Goal: Task Accomplishment & Management: Manage account settings

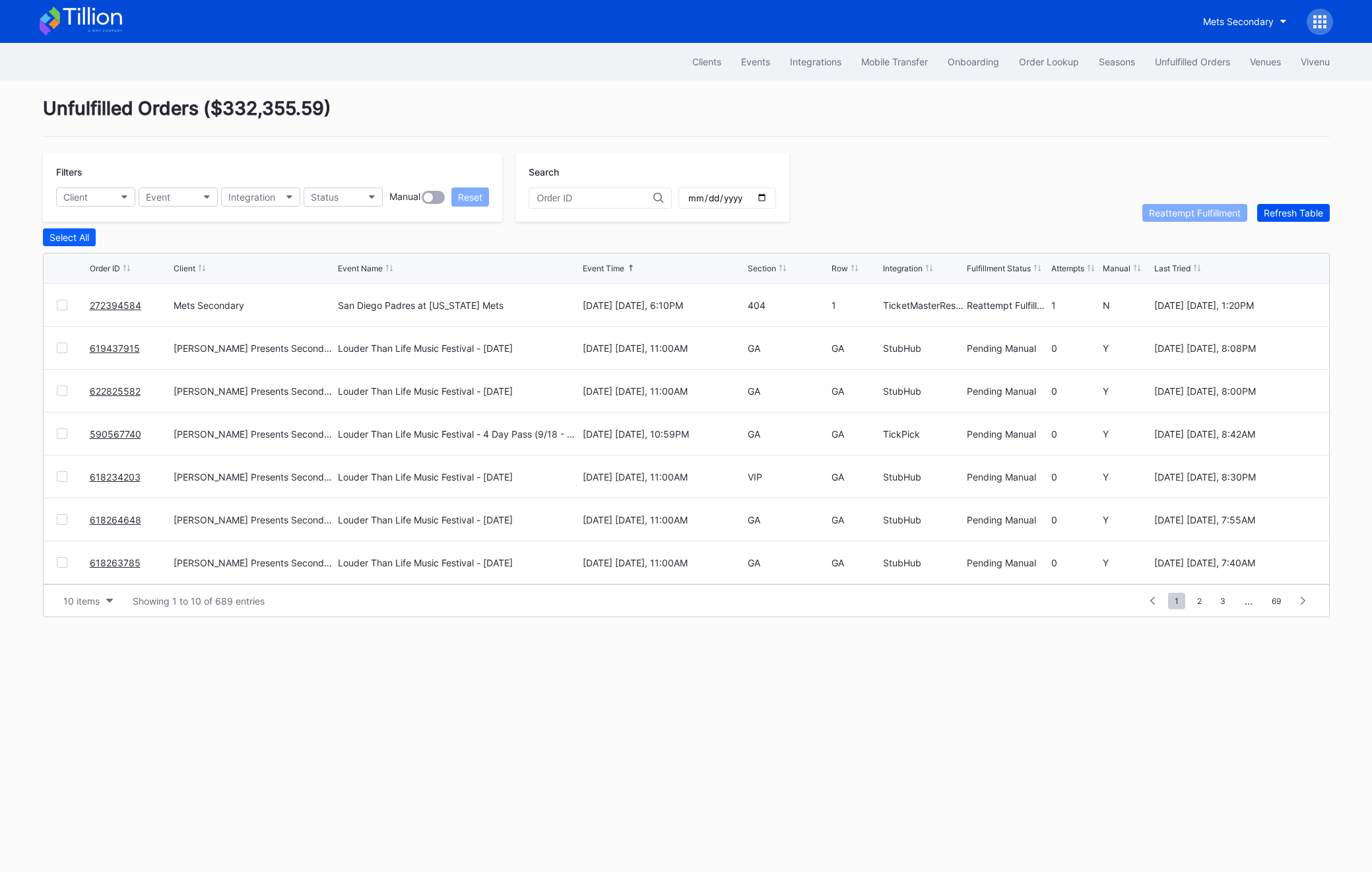
click at [1292, 211] on div "Refresh Table" at bounding box center [1294, 213] width 60 height 11
click at [70, 311] on div "272395759 Revel Stanford Football Secondary Boston College Eagles at Stanford C…" at bounding box center [686, 305] width 1286 height 43
click at [67, 310] on div "272395759 Revel Stanford Football Secondary Boston College Eagles at Stanford C…" at bounding box center [686, 305] width 1286 height 43
click at [64, 307] on div at bounding box center [61, 305] width 10 height 10
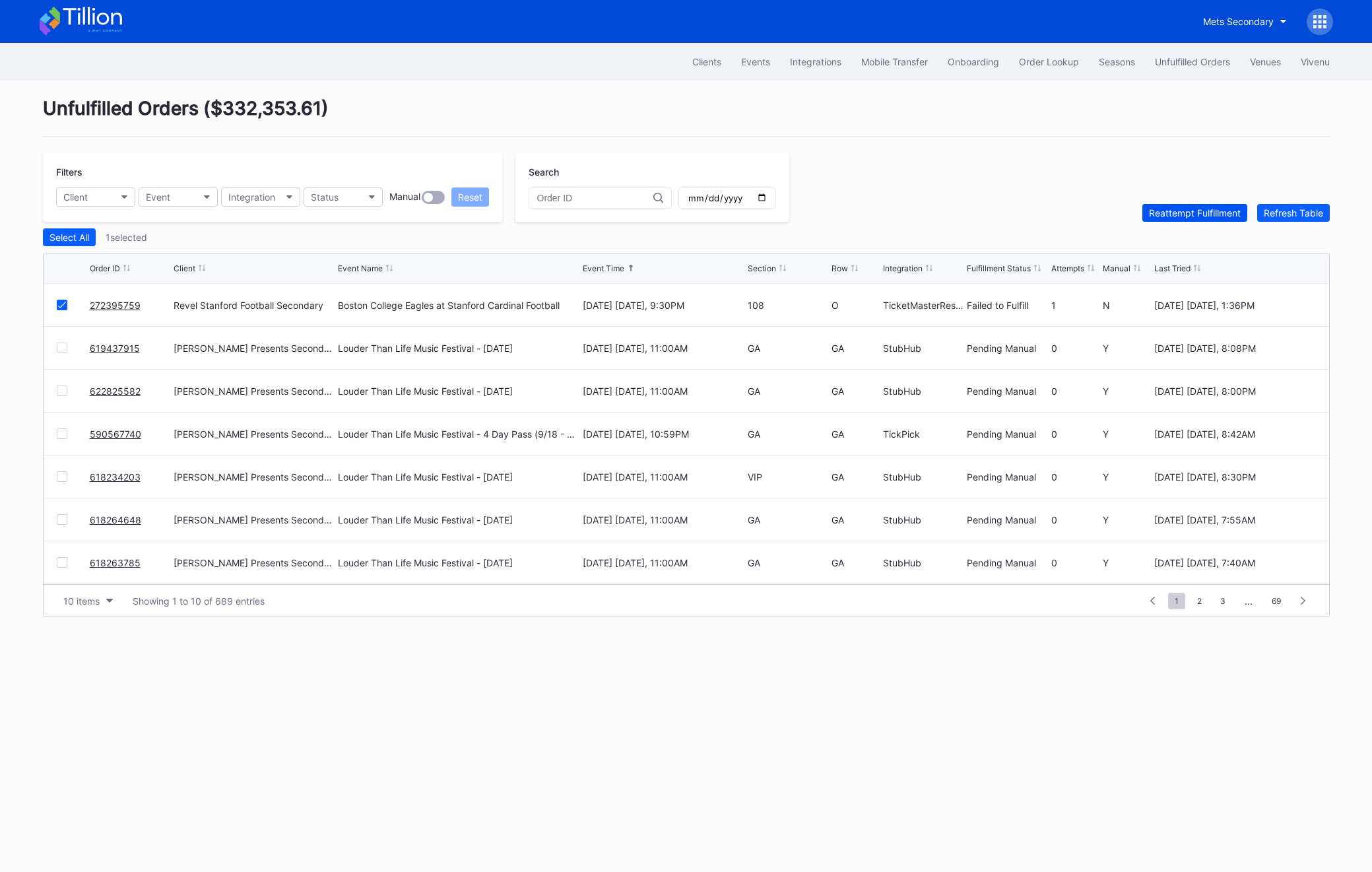
click at [1161, 204] on button "Reattempt Fulfillment" at bounding box center [1195, 213] width 105 height 18
click at [1294, 209] on div "Refresh Table" at bounding box center [1294, 213] width 60 height 11
click at [1195, 56] on div "Unfulfilled Orders" at bounding box center [1192, 62] width 75 height 11
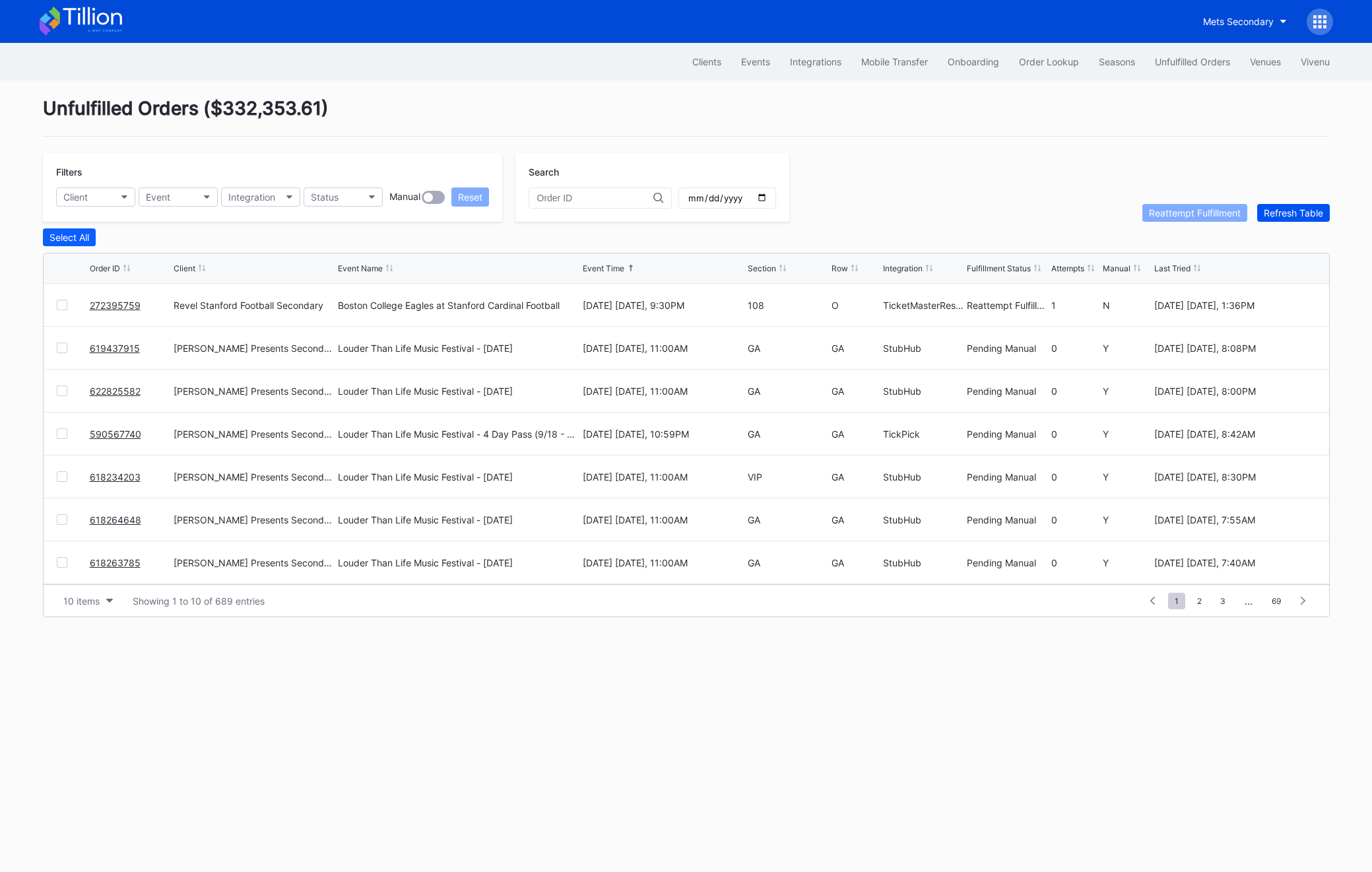
click at [1295, 215] on div "Refresh Table" at bounding box center [1294, 213] width 60 height 11
click at [1320, 219] on button "Refresh Table" at bounding box center [1294, 213] width 73 height 18
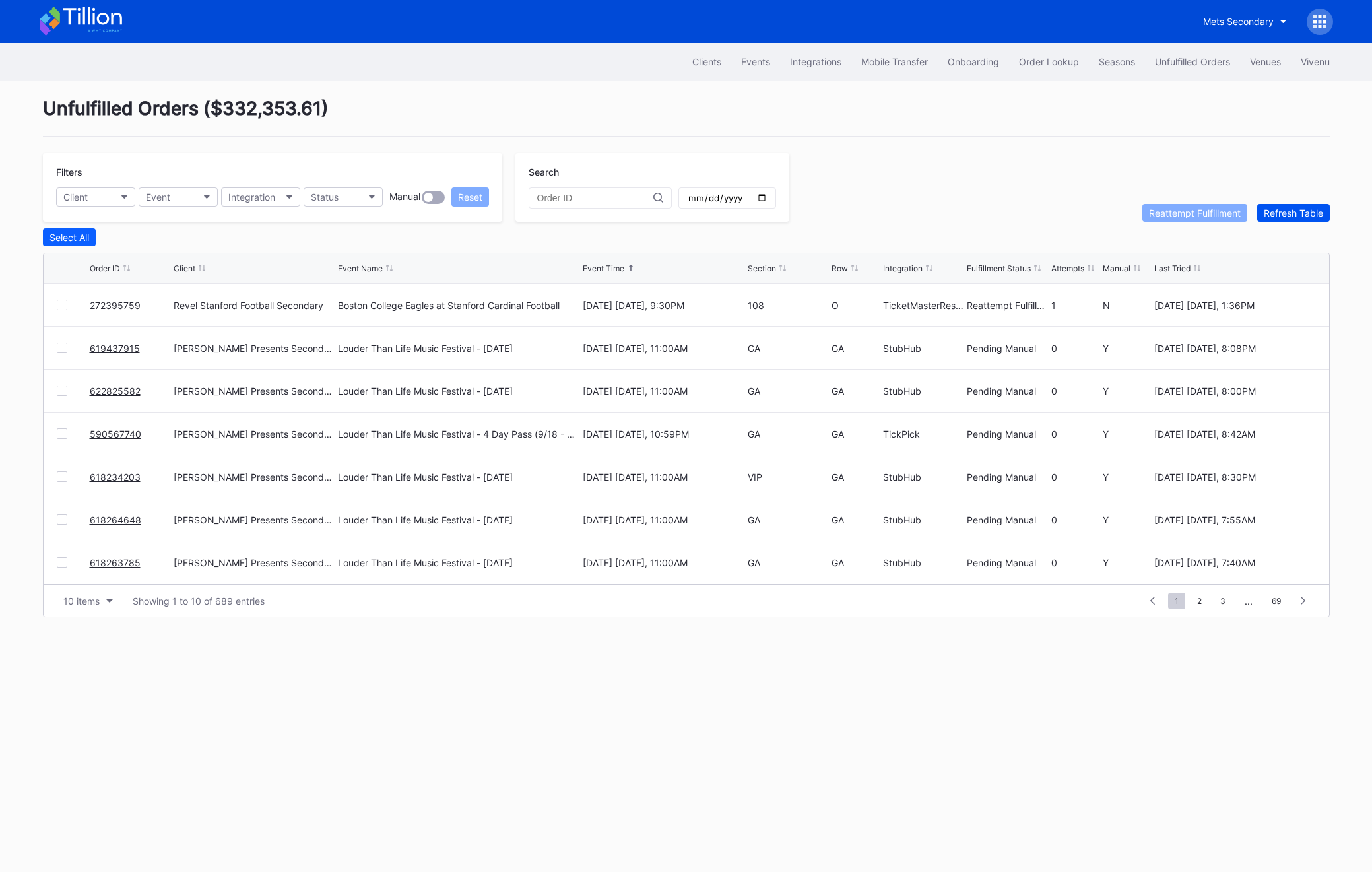
click at [1294, 220] on button "Refresh Table" at bounding box center [1294, 213] width 73 height 18
click at [1291, 210] on div "Refresh Table" at bounding box center [1294, 213] width 60 height 11
click at [60, 307] on div at bounding box center [61, 305] width 10 height 10
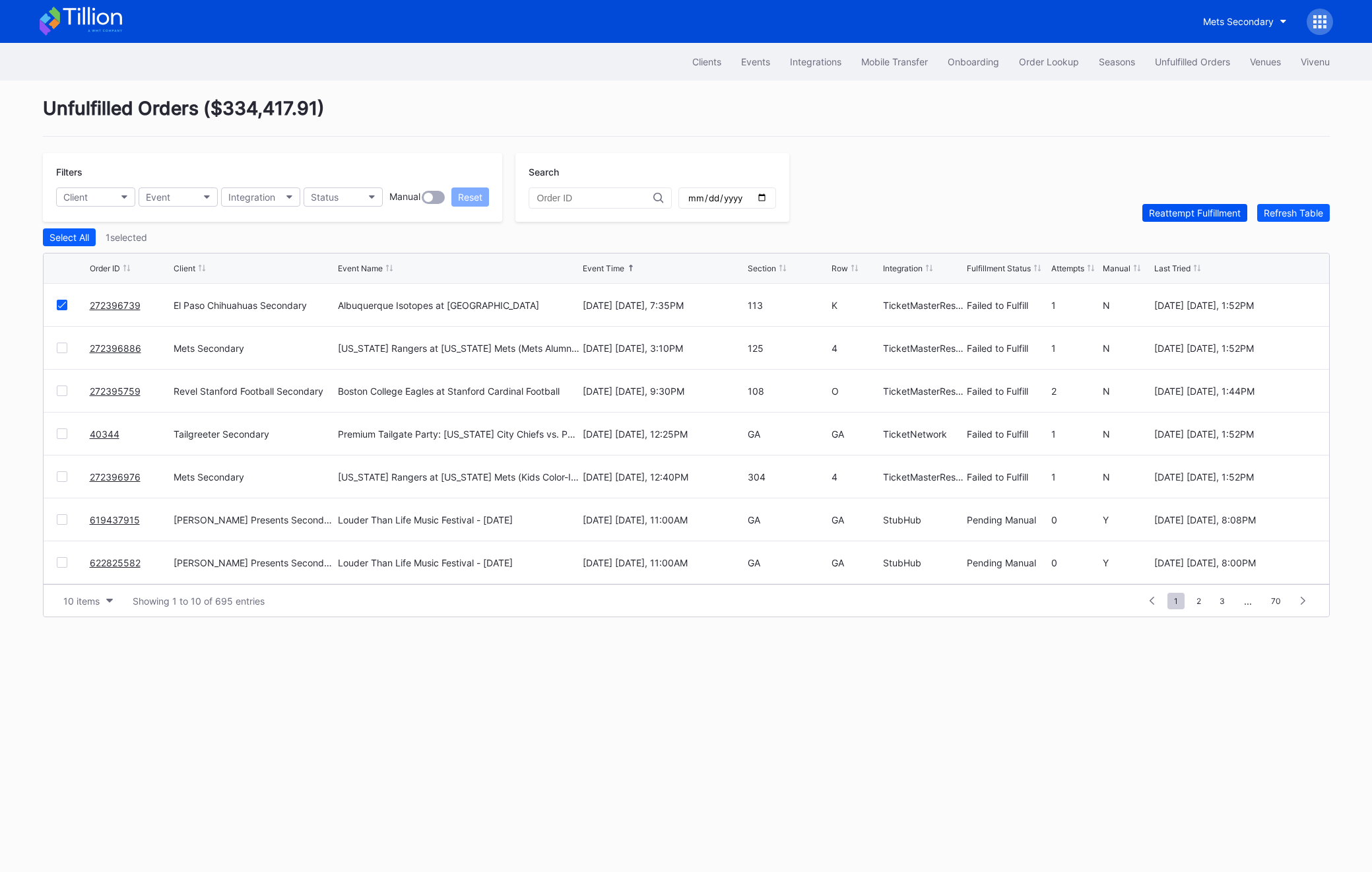
click at [1183, 212] on div "Reattempt Fulfillment" at bounding box center [1195, 213] width 92 height 11
click at [59, 351] on div at bounding box center [61, 348] width 10 height 10
click at [1187, 218] on button "Reattempt Fulfillment" at bounding box center [1195, 213] width 105 height 18
click at [132, 394] on link "272395759" at bounding box center [115, 391] width 51 height 11
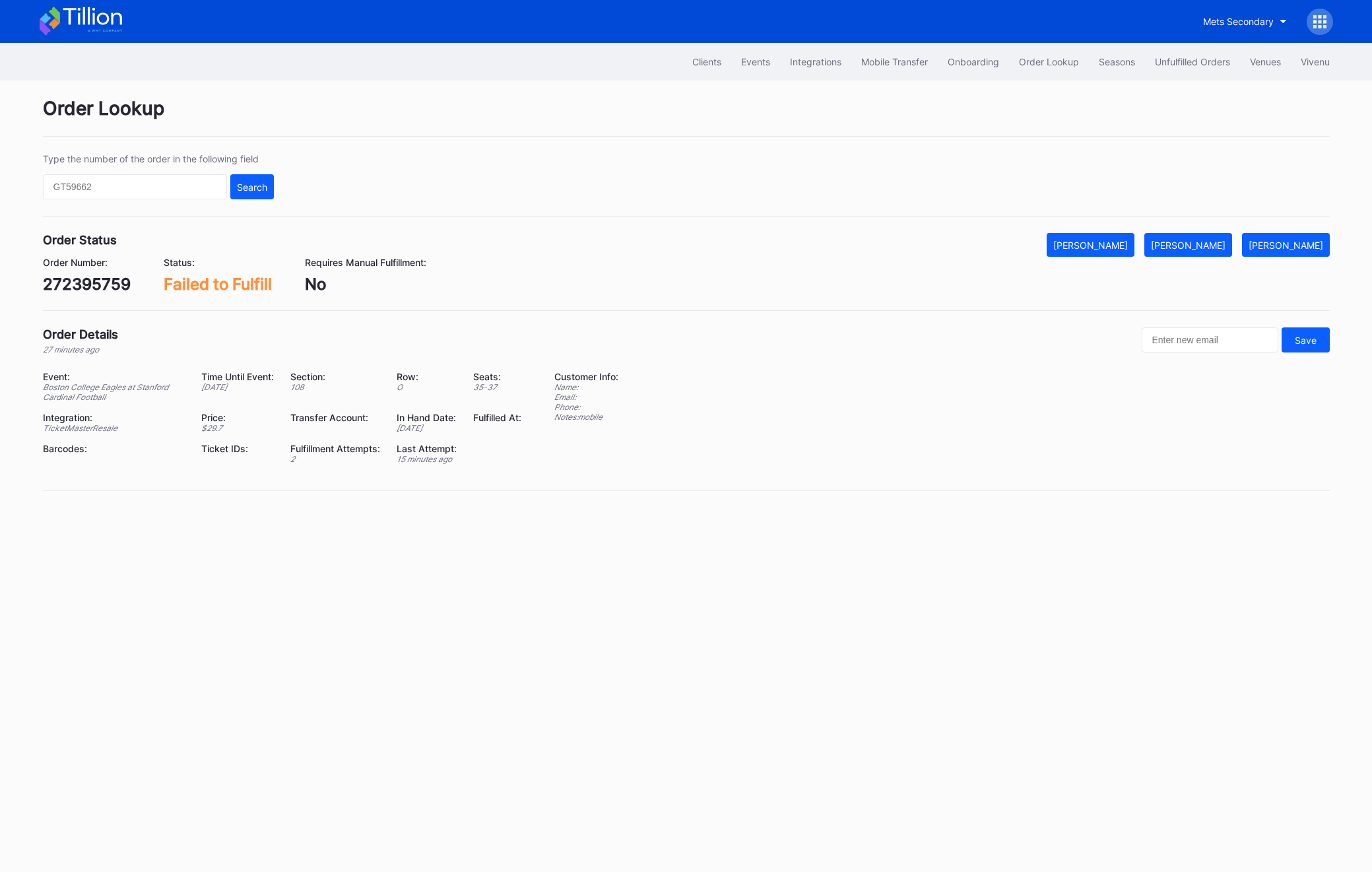
click at [81, 288] on div "272395759" at bounding box center [86, 284] width 88 height 19
copy div "272395759"
click at [78, 276] on div "272395759" at bounding box center [86, 284] width 88 height 19
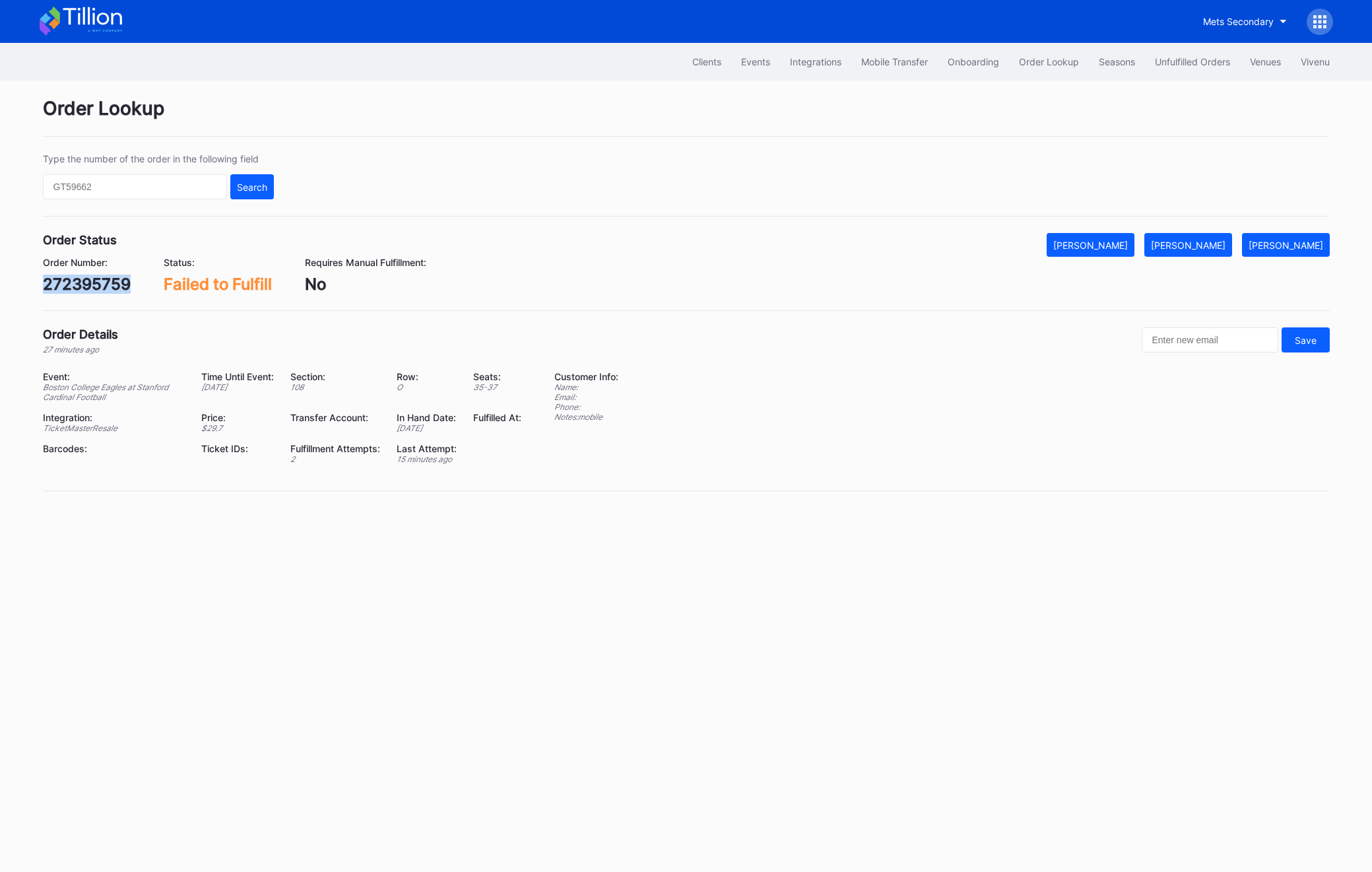
copy div "272395759"
click at [89, 284] on div "272395759" at bounding box center [86, 284] width 88 height 19
click at [113, 278] on div "272395759" at bounding box center [86, 284] width 88 height 19
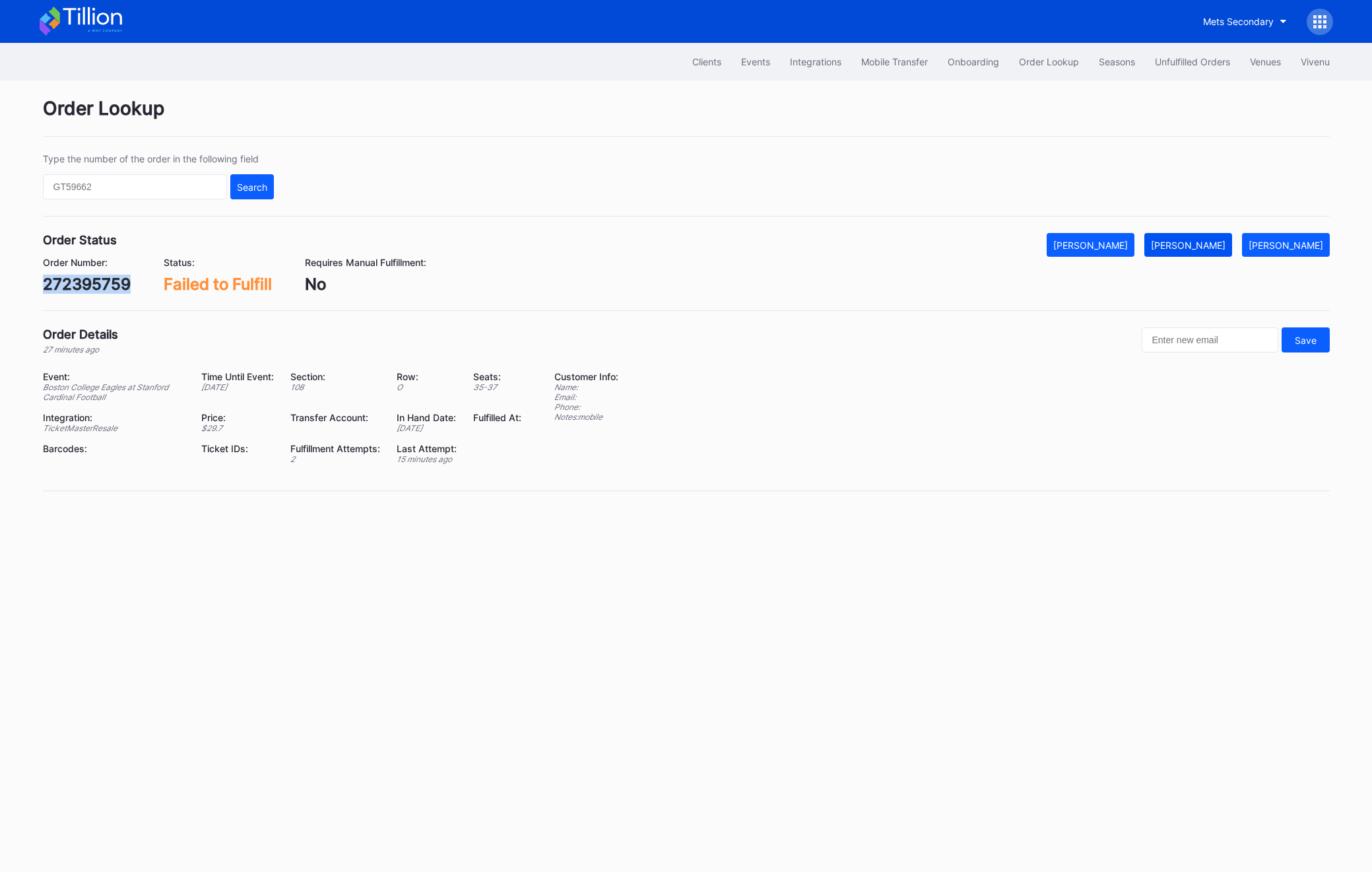
click at [1217, 242] on div "[PERSON_NAME]" at bounding box center [1188, 245] width 74 height 11
click at [70, 283] on div "272395759" at bounding box center [86, 284] width 88 height 19
copy div "272395759"
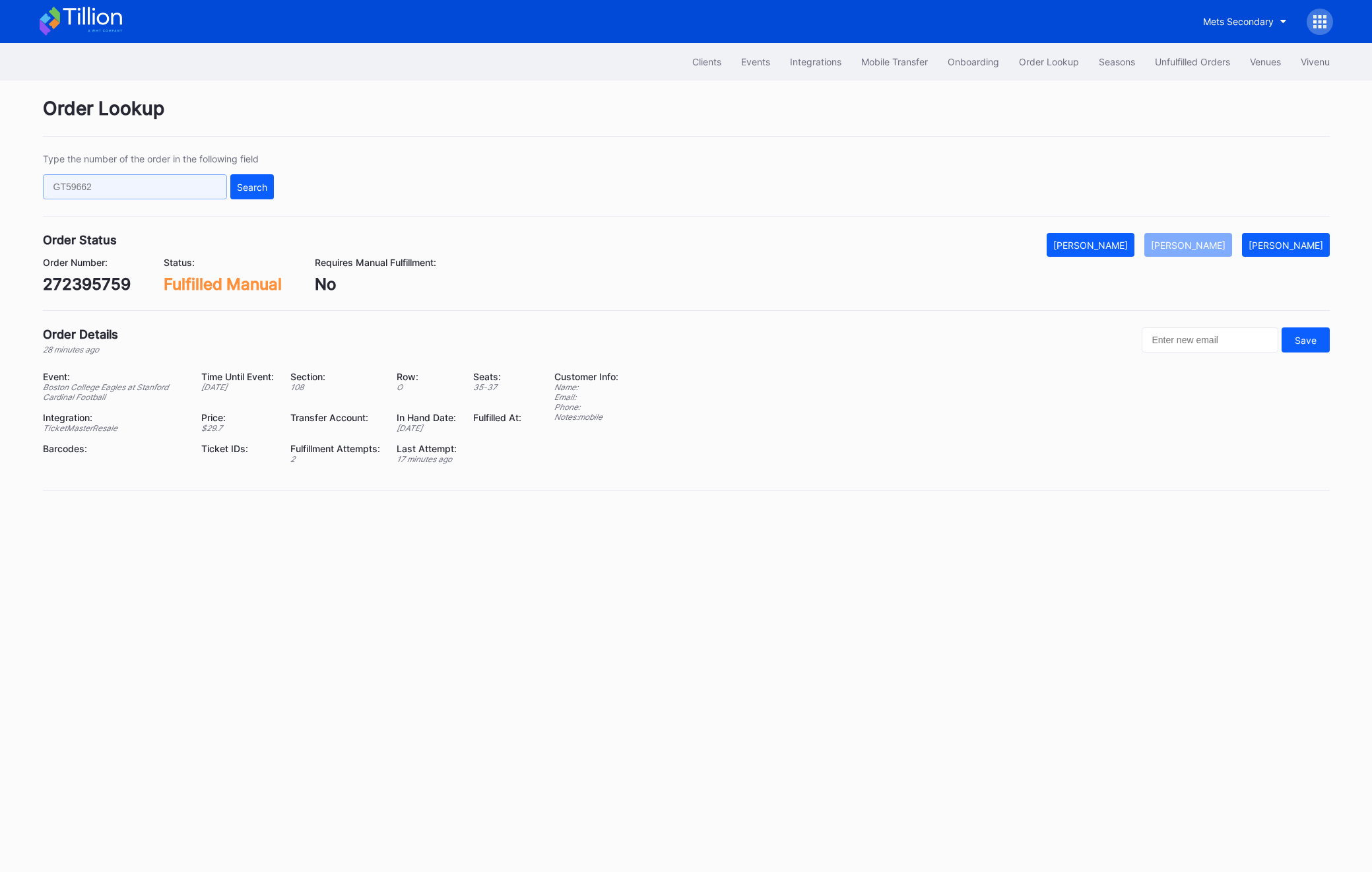
click at [148, 177] on input "text" at bounding box center [135, 186] width 184 height 25
paste input "623236741"
type input "623236741"
click at [247, 187] on div "Search" at bounding box center [252, 187] width 31 height 11
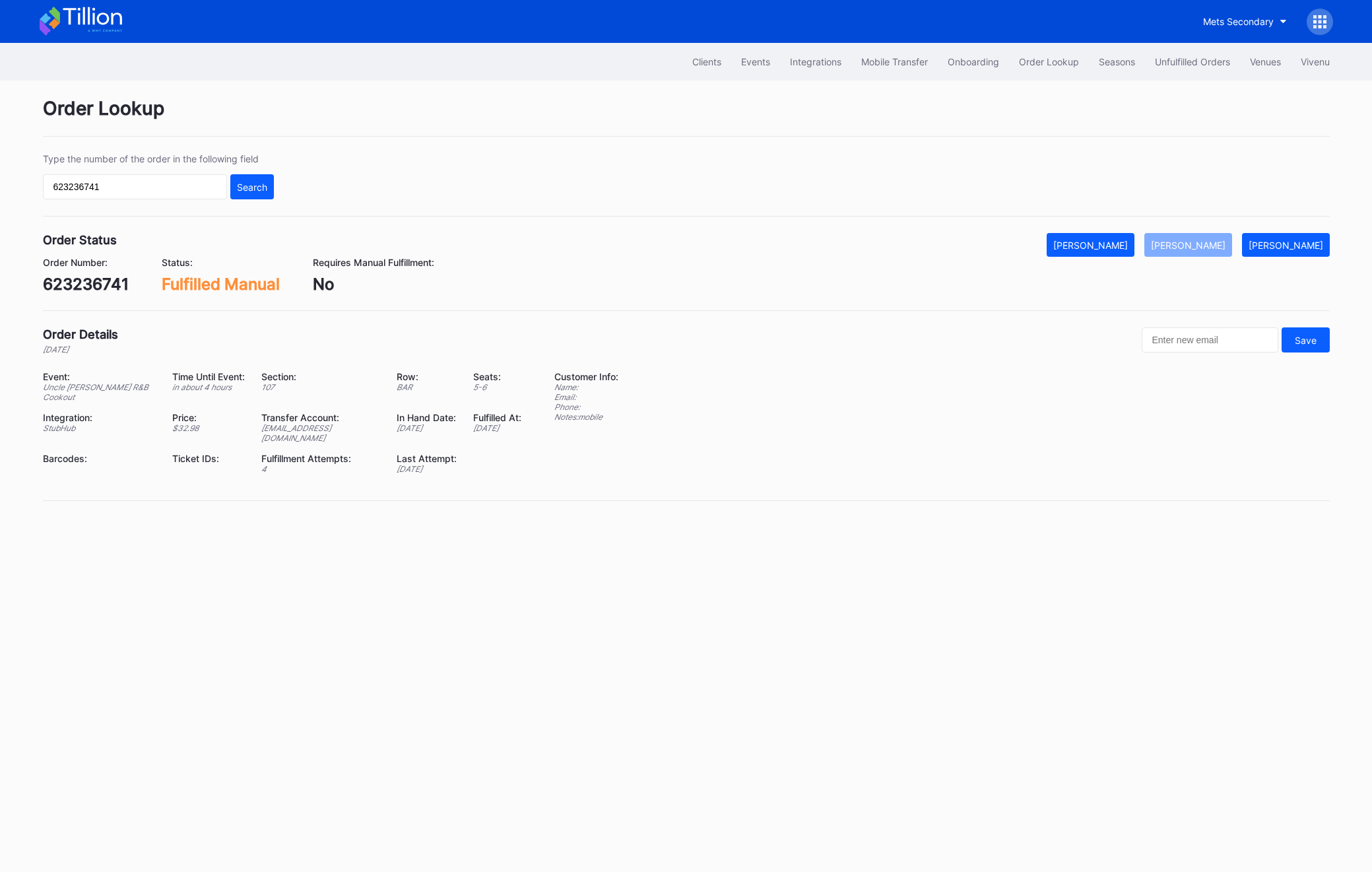
click at [52, 282] on div "623236741" at bounding box center [85, 284] width 85 height 19
copy div "623236741"
click at [1186, 73] on button "Unfulfilled Orders" at bounding box center [1193, 61] width 95 height 24
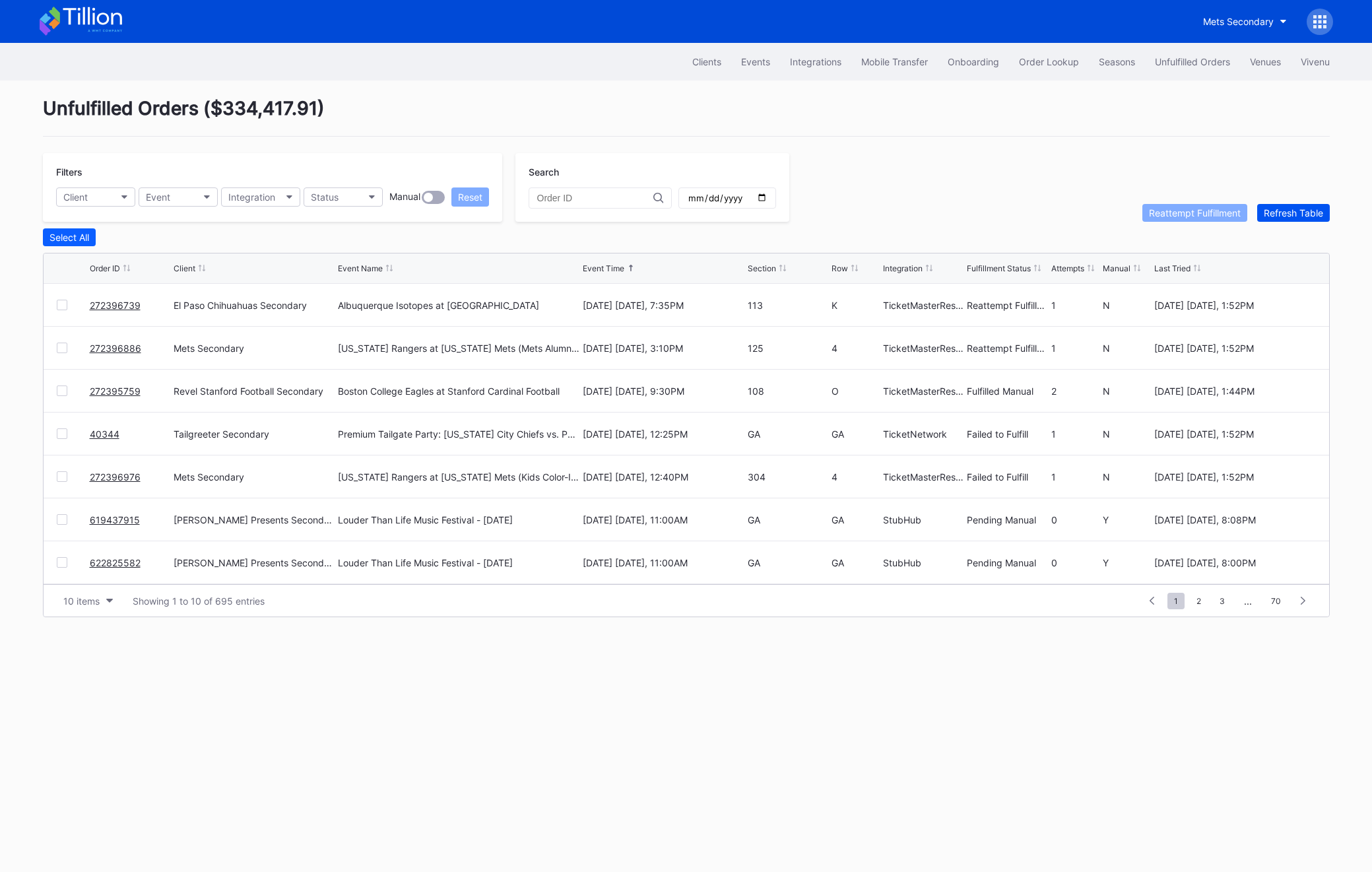
click at [1295, 215] on div "Refresh Table" at bounding box center [1294, 213] width 60 height 11
click at [100, 307] on link "623548543" at bounding box center [115, 306] width 52 height 11
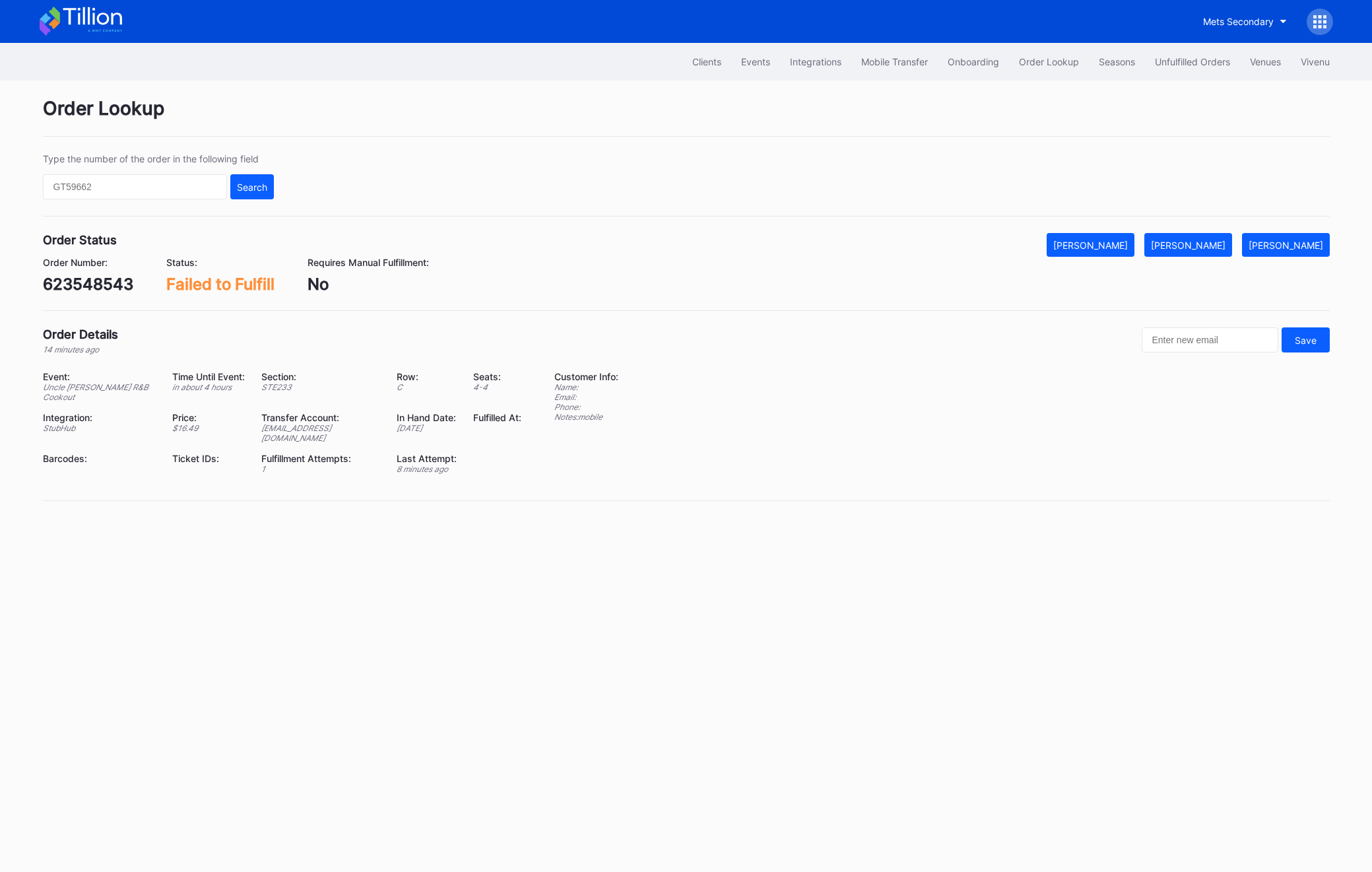
click at [84, 277] on div "623548543" at bounding box center [88, 284] width 90 height 19
copy div "623548543"
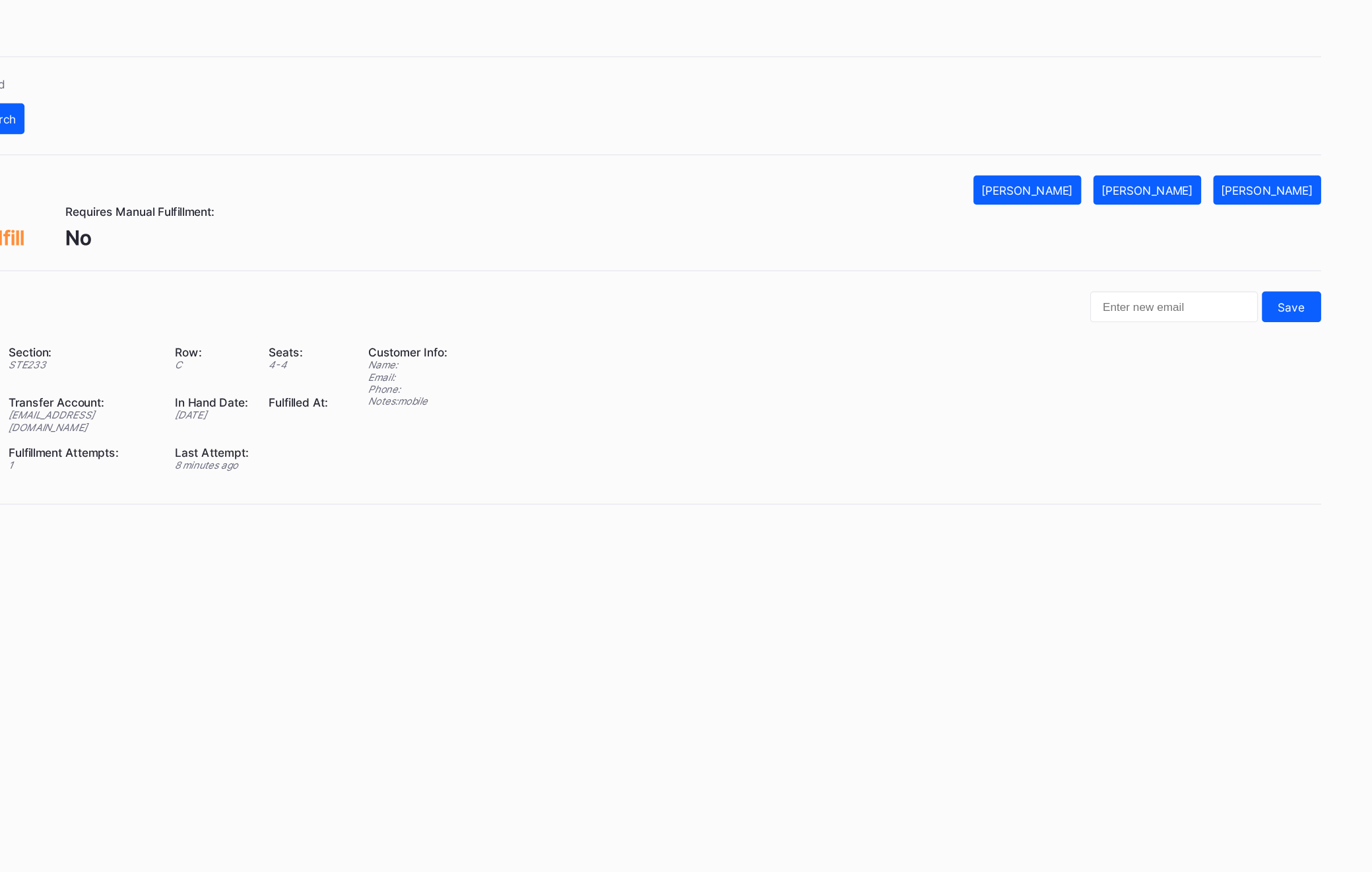
click at [1204, 264] on div "Order Number: 623548543 Status: Failed to Fulfill Requires Manual Fulfillment: …" at bounding box center [686, 275] width 1287 height 37
click at [1204, 244] on div "[PERSON_NAME]" at bounding box center [1188, 245] width 74 height 11
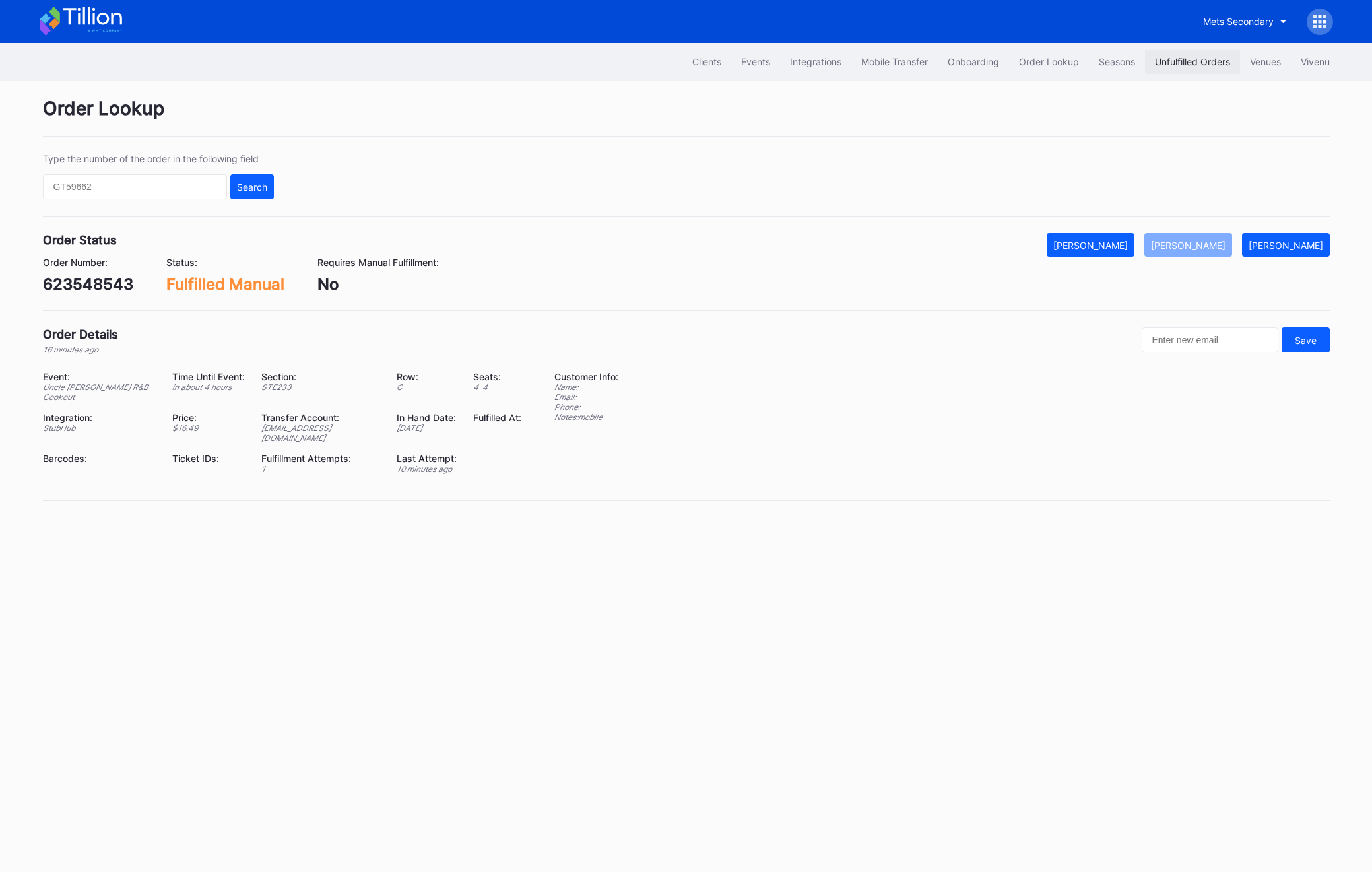
click at [1156, 62] on div "Unfulfilled Orders" at bounding box center [1192, 62] width 75 height 11
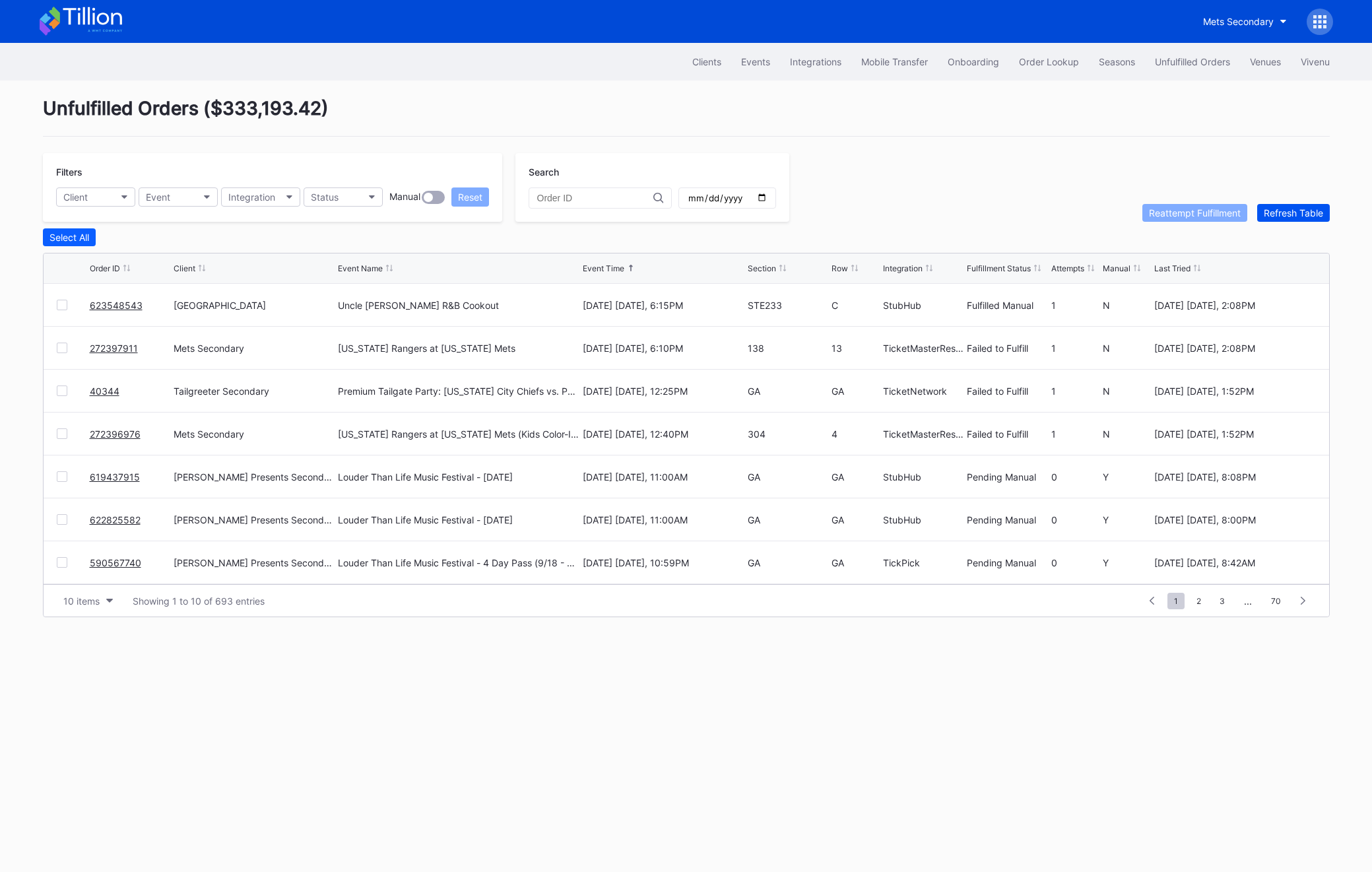
click at [1286, 204] on button "Refresh Table" at bounding box center [1294, 213] width 73 height 18
click at [103, 352] on link "40344" at bounding box center [104, 348] width 30 height 11
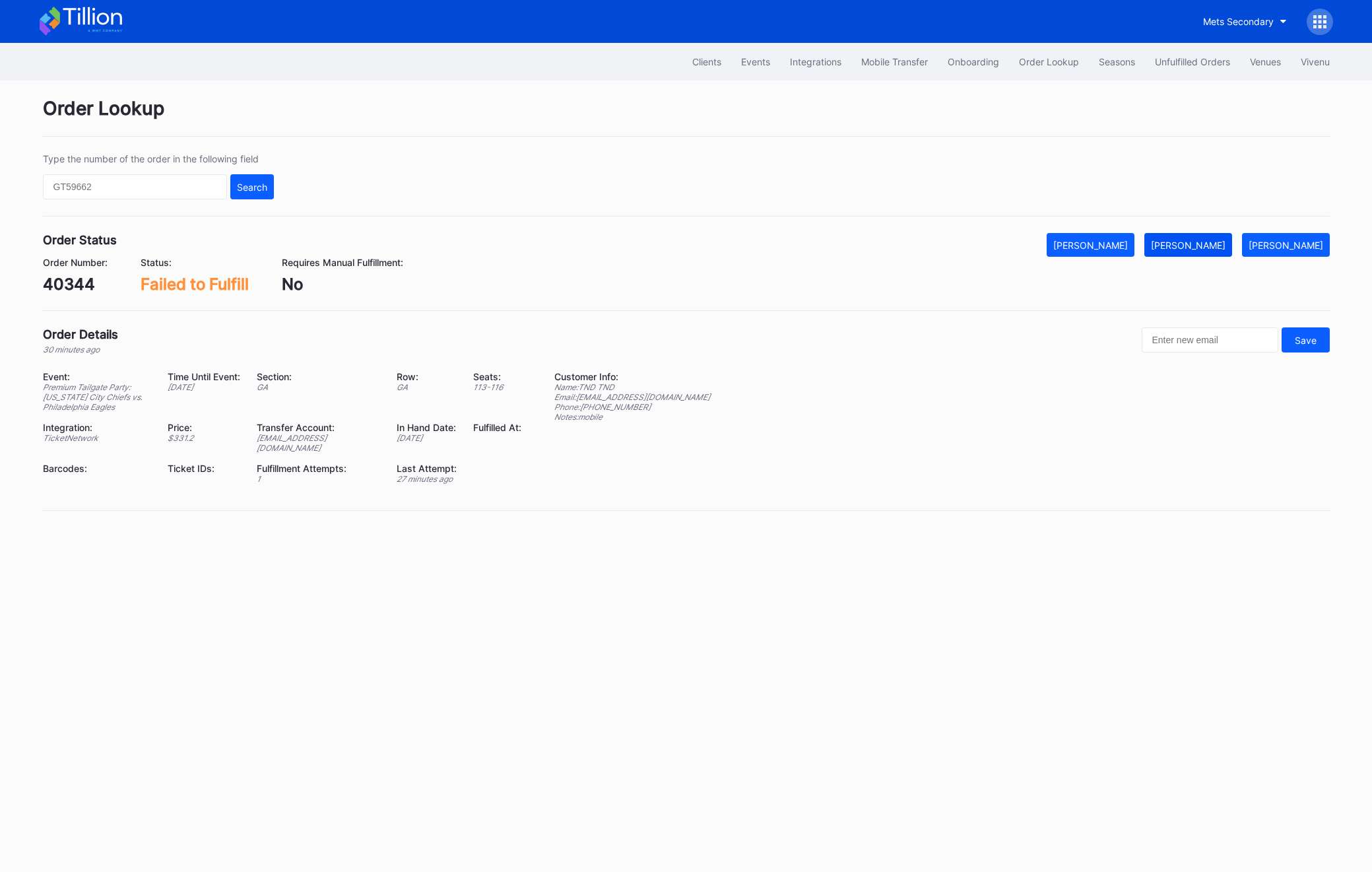
drag, startPoint x: 1298, startPoint y: 244, endPoint x: 1192, endPoint y: 237, distance: 106.2
click at [1192, 237] on div "Order Status Mark Cancelled Mark Fulfilled Mark Pending" at bounding box center [686, 244] width 1287 height 23
click at [1192, 237] on button "[PERSON_NAME]" at bounding box center [1188, 244] width 88 height 23
click at [1189, 65] on div "Unfulfilled Orders" at bounding box center [1192, 62] width 75 height 11
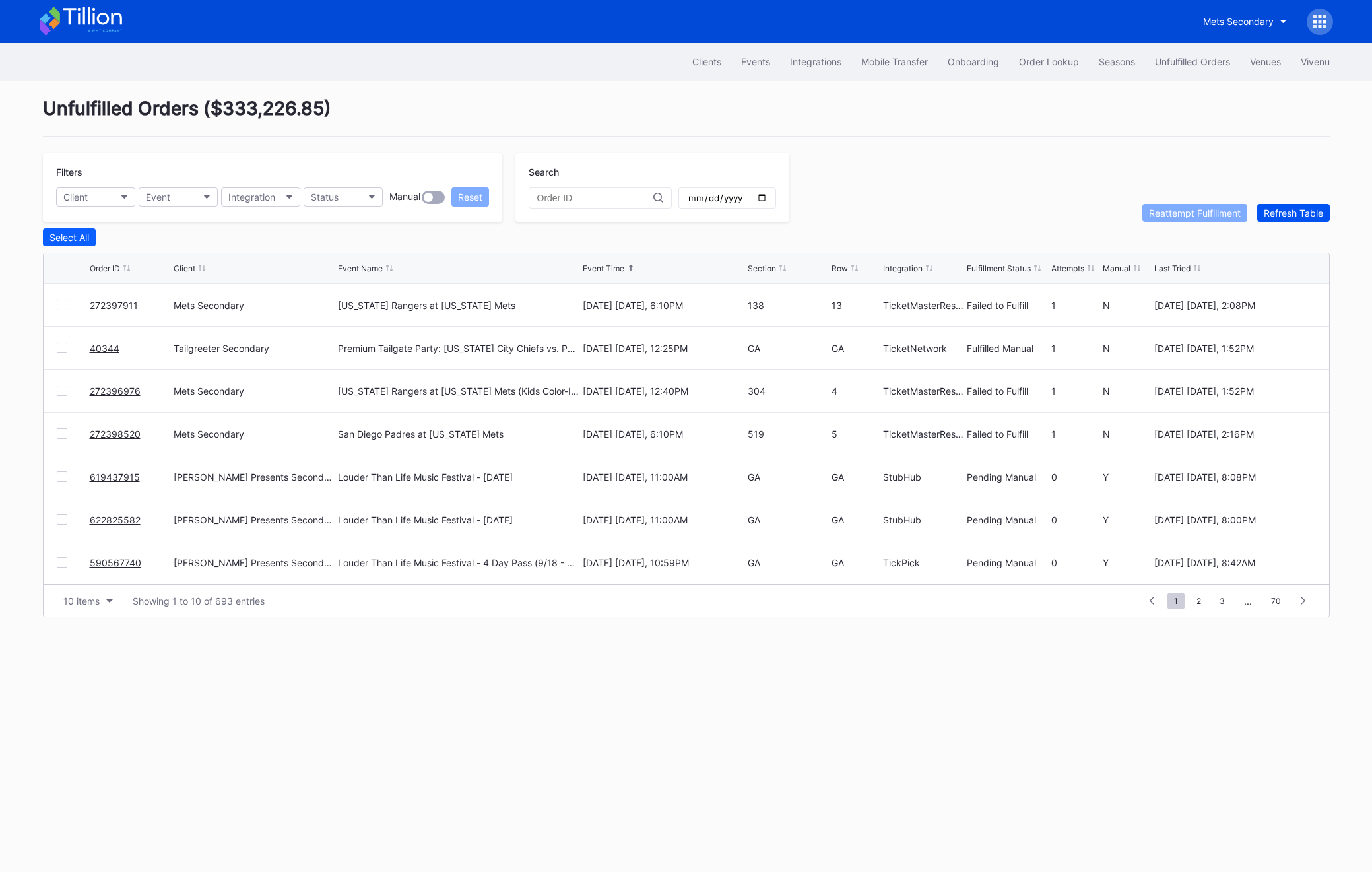
click at [1307, 214] on div "Refresh Table" at bounding box center [1294, 213] width 60 height 11
click at [1270, 217] on div "Refresh Table" at bounding box center [1294, 213] width 60 height 11
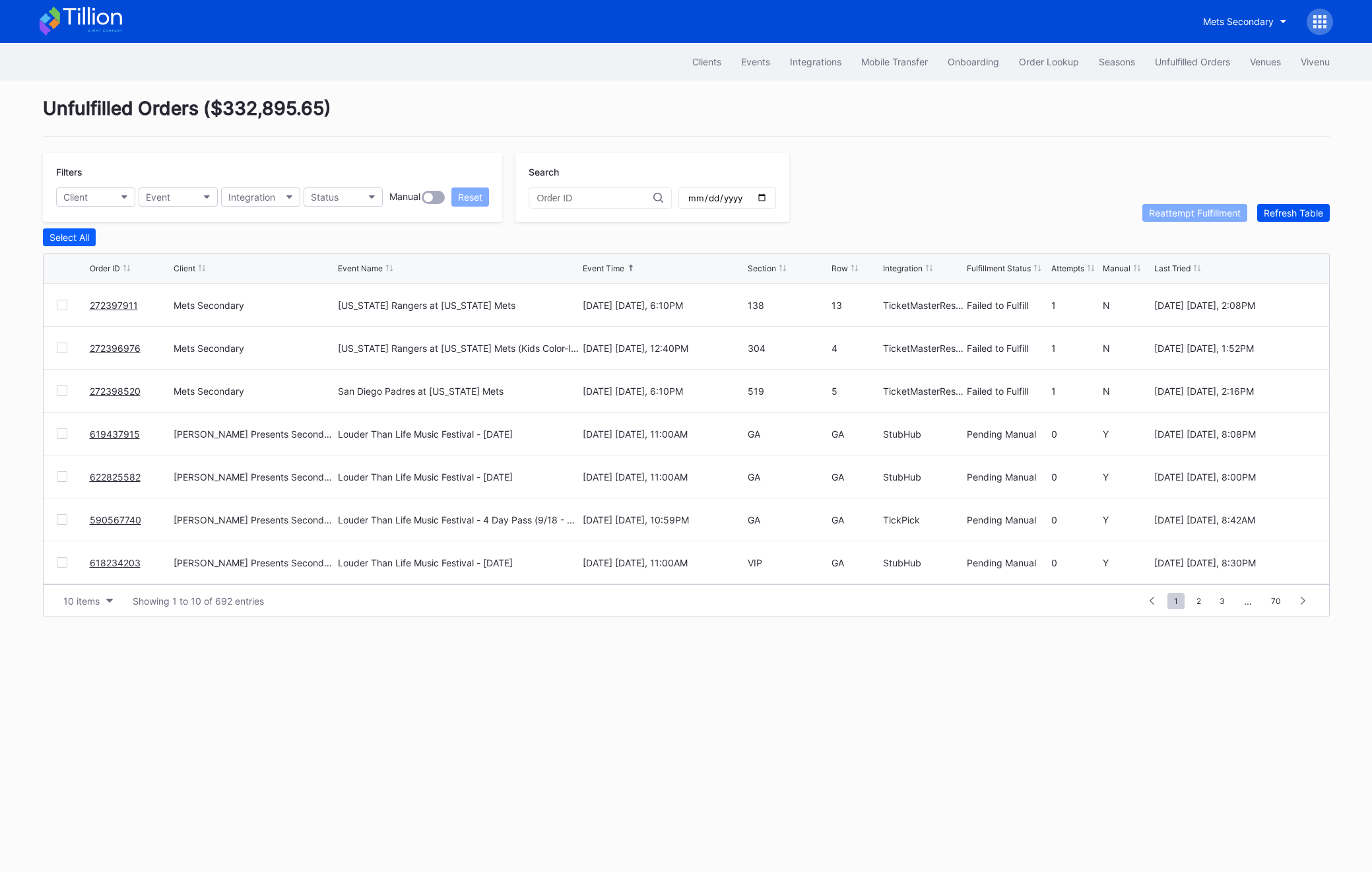
click at [1270, 217] on div "Refresh Table" at bounding box center [1294, 213] width 60 height 11
click at [60, 296] on div "272397911 Mets Secondary Texas Rangers at New York Mets September 12 Friday, 6:…" at bounding box center [686, 305] width 1286 height 43
click at [60, 303] on div at bounding box center [61, 305] width 10 height 10
click at [1191, 213] on div "Reattempt Fulfillment" at bounding box center [1195, 213] width 92 height 11
click at [65, 347] on div at bounding box center [61, 348] width 10 height 10
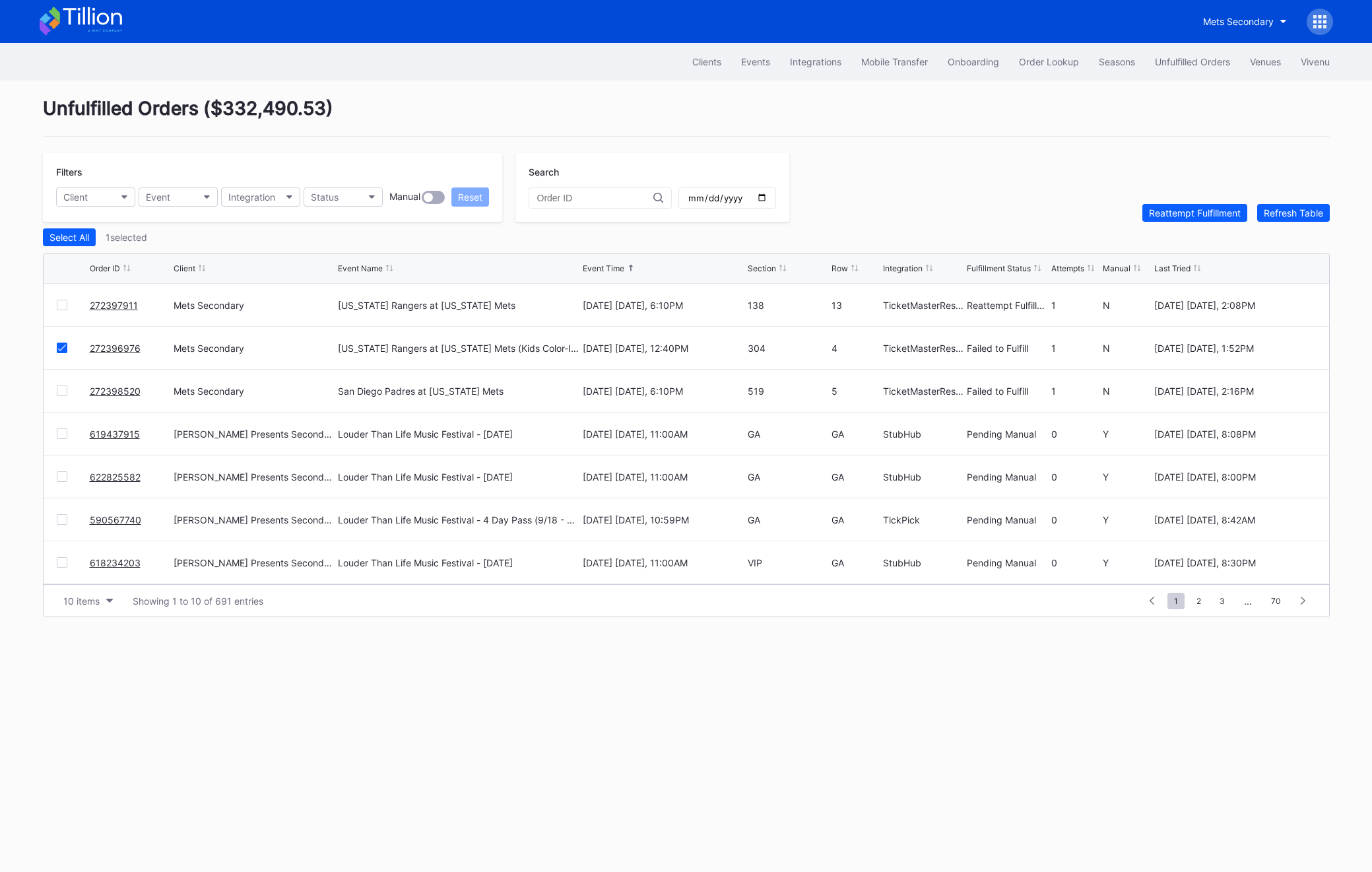
click at [63, 390] on div at bounding box center [61, 390] width 10 height 10
click at [1171, 222] on div "Unfulfilled Orders ( $332,490.53 ) Filters Client Event Integration Status Manu…" at bounding box center [686, 357] width 1320 height 553
click at [1171, 215] on div "Reattempt Fulfillment" at bounding box center [1195, 213] width 92 height 11
click at [1278, 209] on div "Refresh Table" at bounding box center [1294, 213] width 60 height 11
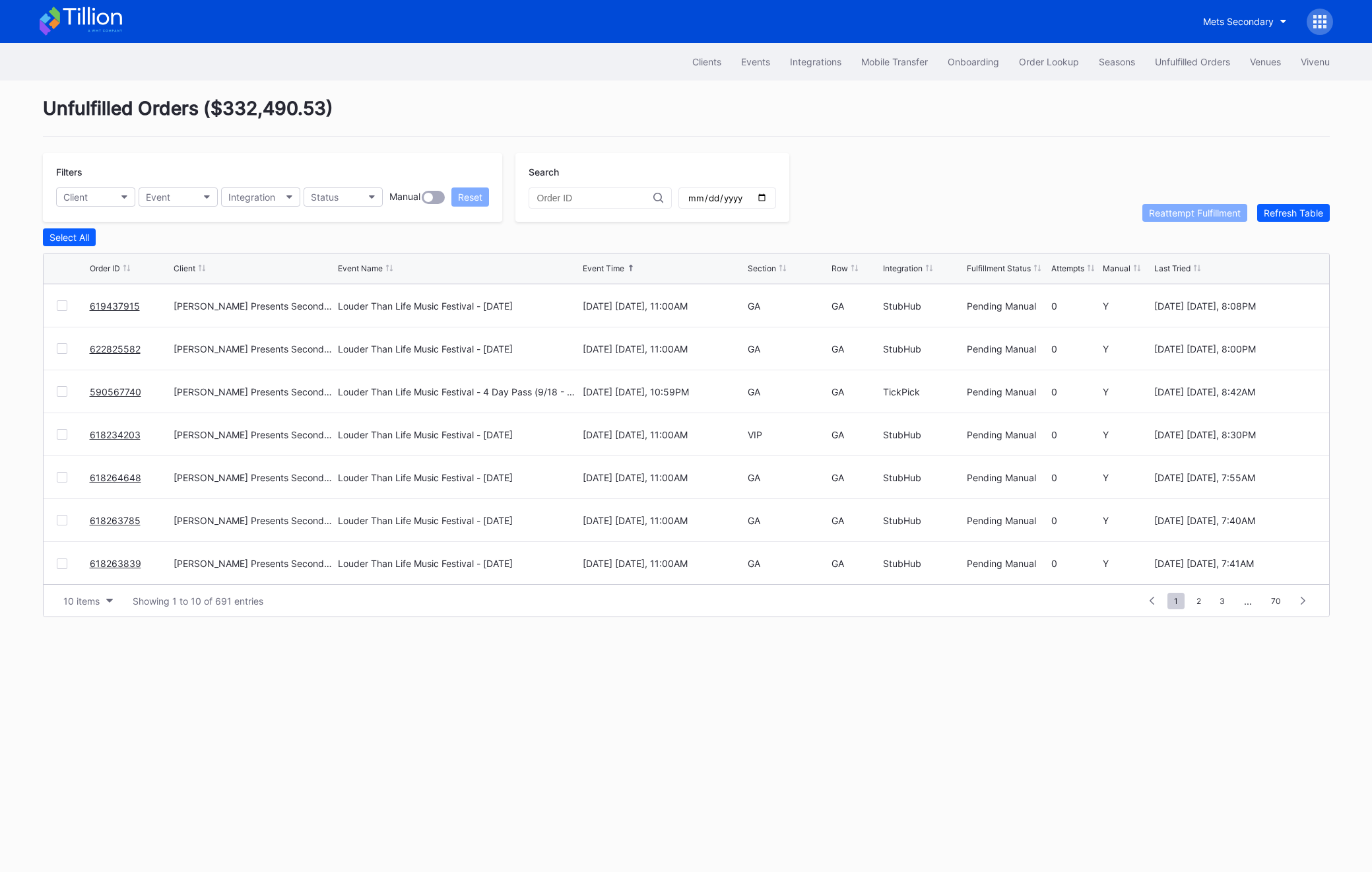
scroll to position [125, 0]
click at [1198, 598] on span "2" at bounding box center [1199, 601] width 18 height 16
click at [56, 477] on div at bounding box center [61, 480] width 10 height 10
click at [1150, 212] on div "Reattempt Fulfillment" at bounding box center [1195, 213] width 92 height 11
click at [1284, 211] on div "Refresh Table" at bounding box center [1294, 213] width 60 height 11
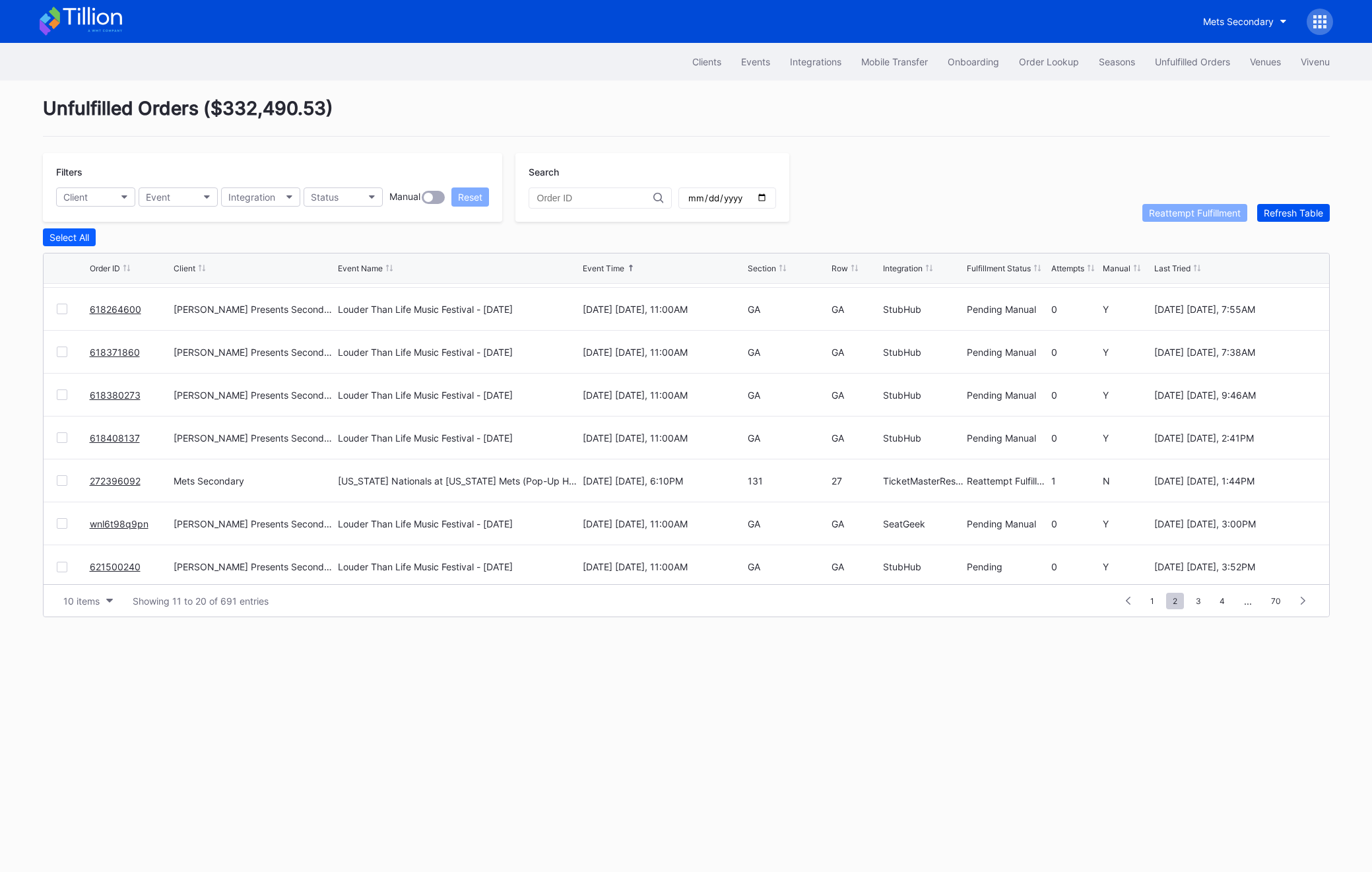
click at [1284, 211] on div "Refresh Table" at bounding box center [1294, 213] width 60 height 11
click at [1041, 64] on div "Order Lookup" at bounding box center [1049, 62] width 60 height 11
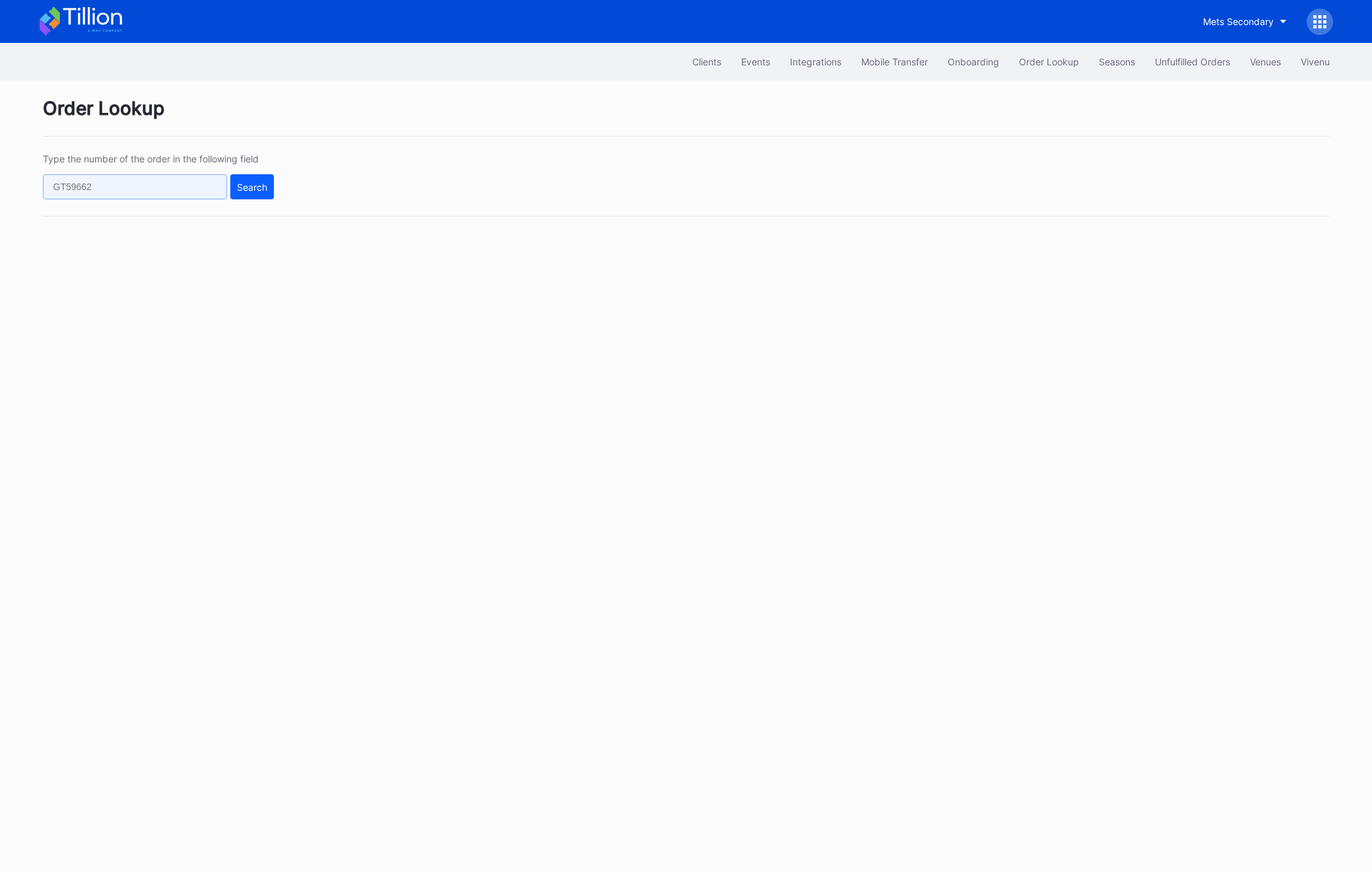
click at [144, 186] on input "text" at bounding box center [135, 186] width 184 height 25
paste input "618264648"
click at [251, 187] on div "Search" at bounding box center [252, 187] width 31 height 11
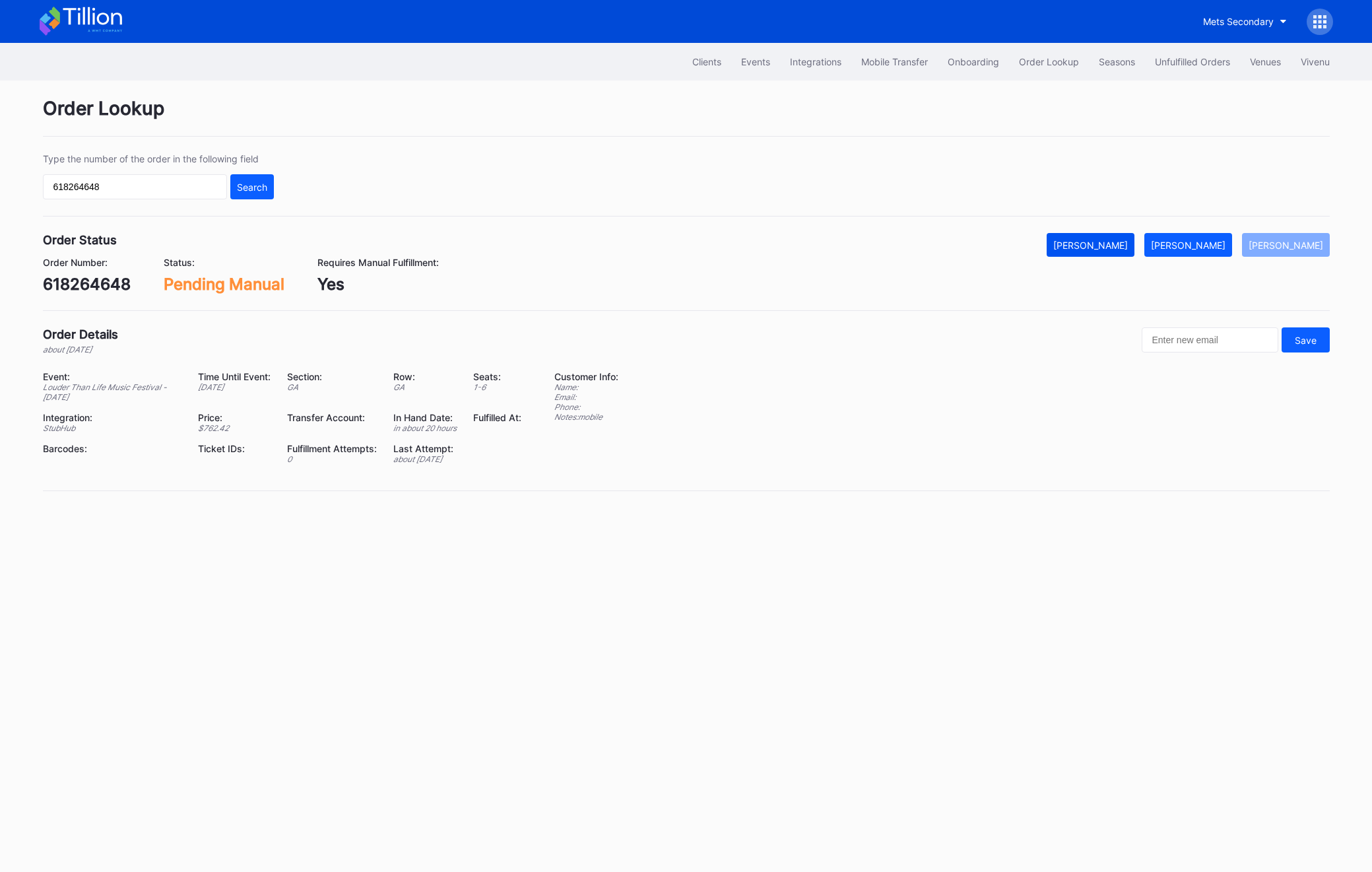
click at [1128, 248] on div "[PERSON_NAME]" at bounding box center [1091, 245] width 74 height 11
click at [127, 177] on input "618264648" at bounding box center [135, 186] width 184 height 25
paste input "Seller_rm96c36vvnq"
drag, startPoint x: 83, startPoint y: 186, endPoint x: -28, endPoint y: 147, distance: 117.7
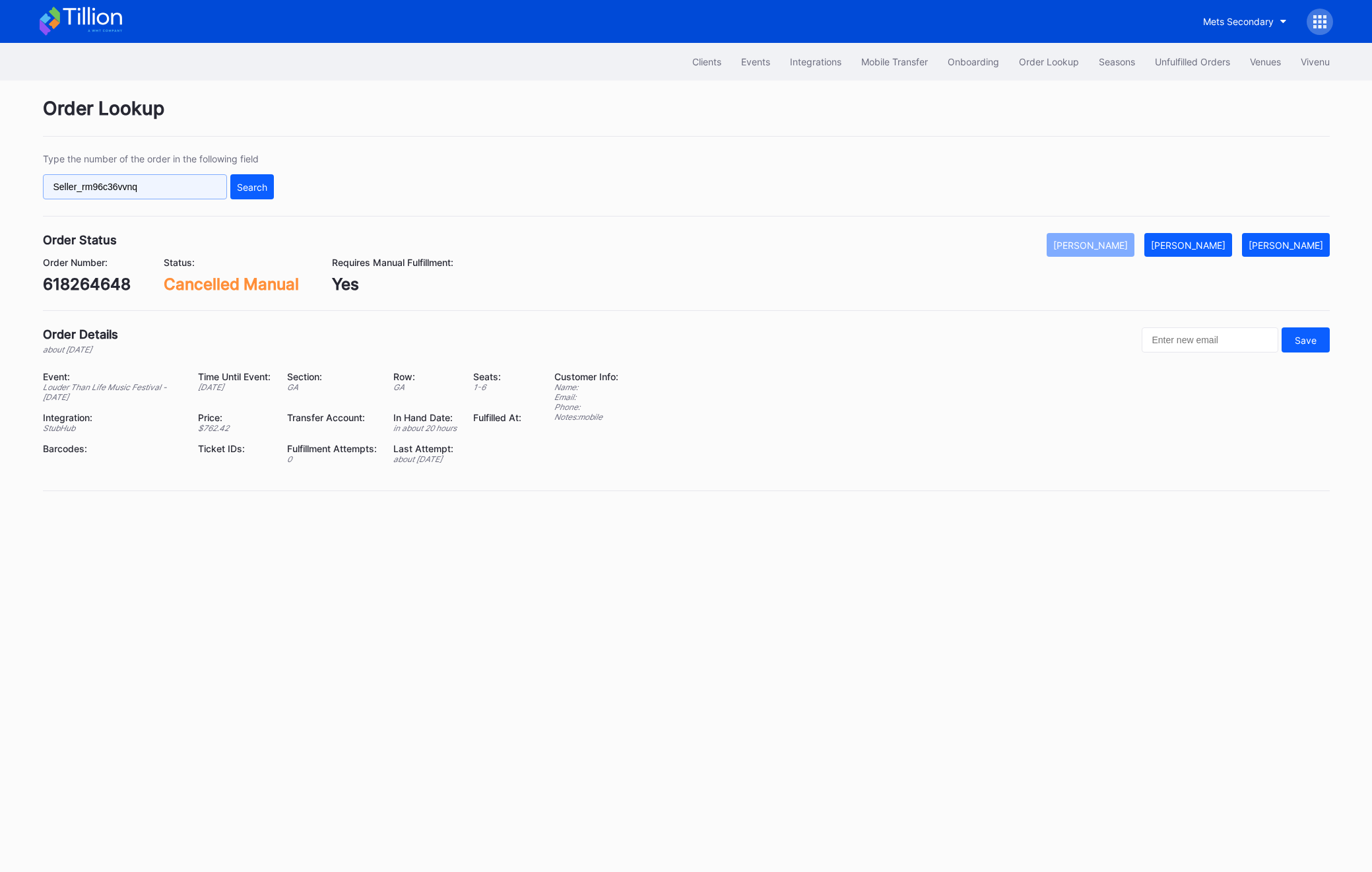
click at [0, 147] on html "Mets Secondary Clients Events Integrations Mobile Transfer Onboarding Order Loo…" at bounding box center [686, 436] width 1372 height 872
type input "rm96c36vvnq"
click at [245, 187] on div "Search" at bounding box center [252, 187] width 31 height 11
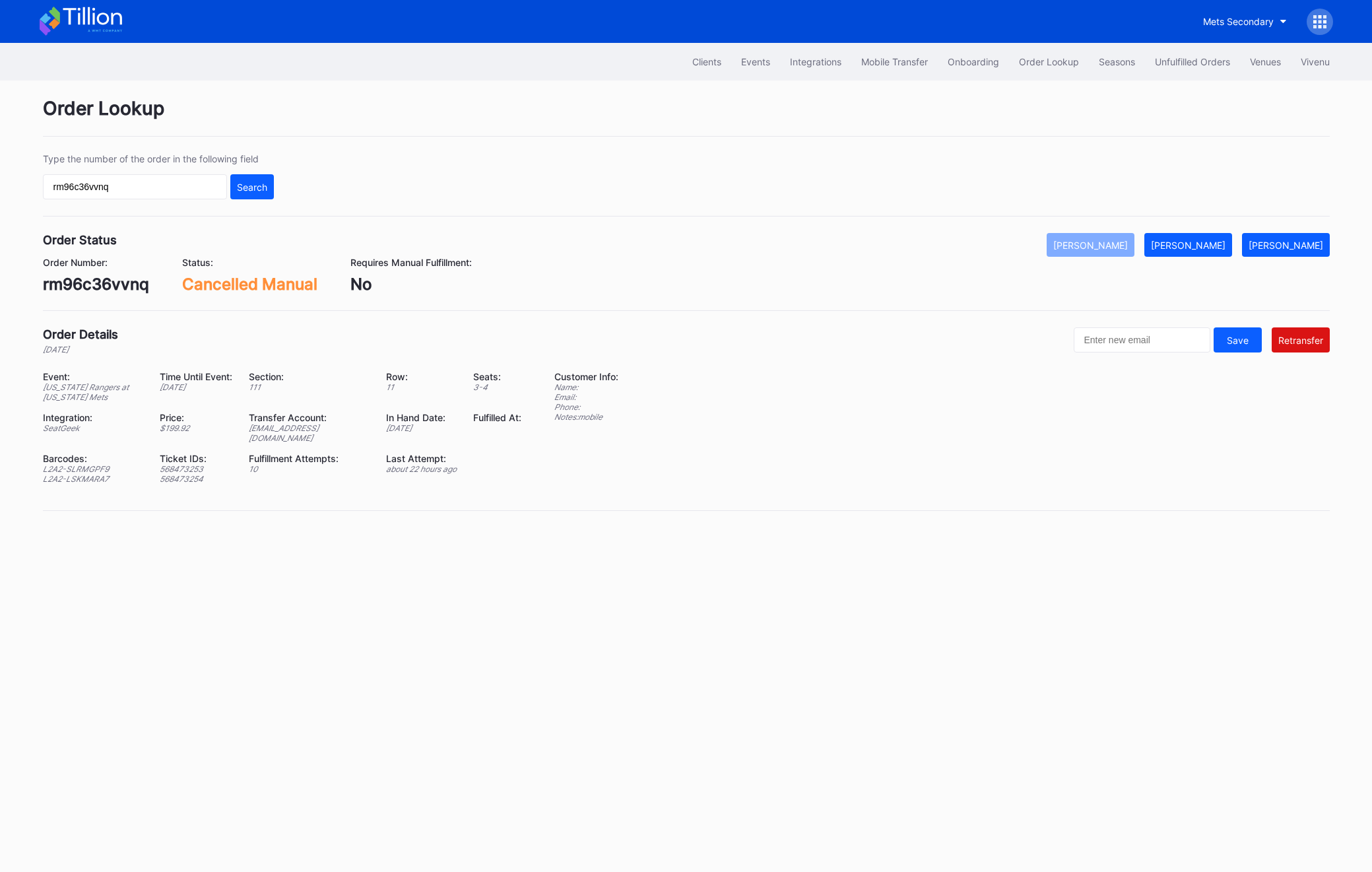
click at [85, 278] on div "rm96c36vvnq" at bounding box center [96, 284] width 106 height 19
copy div "rm96c36vvnq"
